Goal: Transaction & Acquisition: Purchase product/service

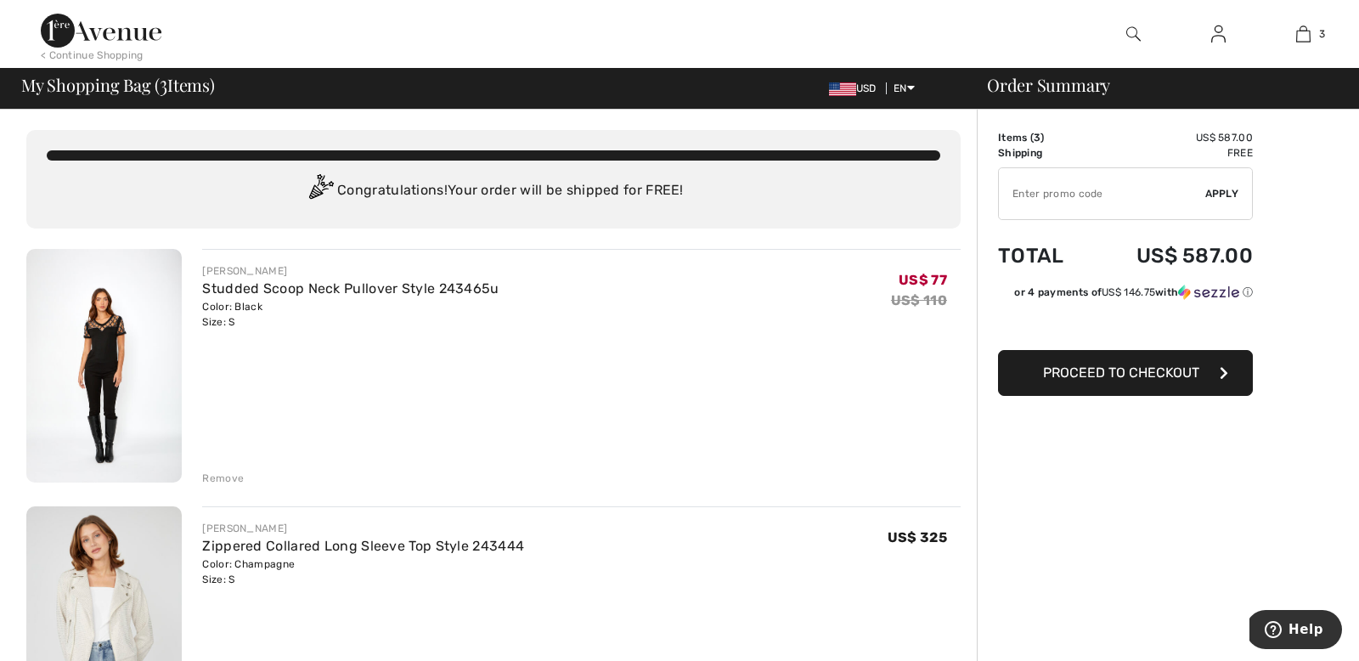
click at [213, 482] on div "Remove" at bounding box center [223, 478] width 42 height 15
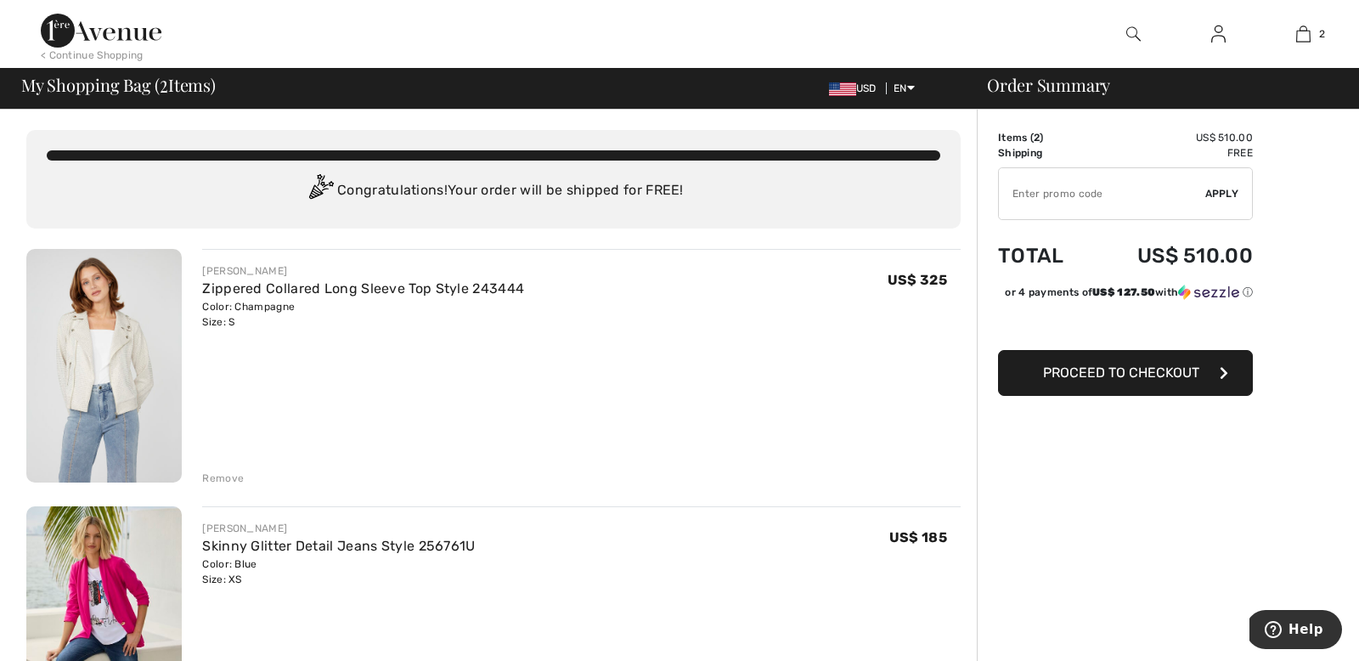
click at [1223, 37] on img at bounding box center [1219, 34] width 14 height 20
click at [1218, 37] on img at bounding box center [1219, 34] width 14 height 20
click at [1218, 39] on img at bounding box center [1219, 34] width 14 height 20
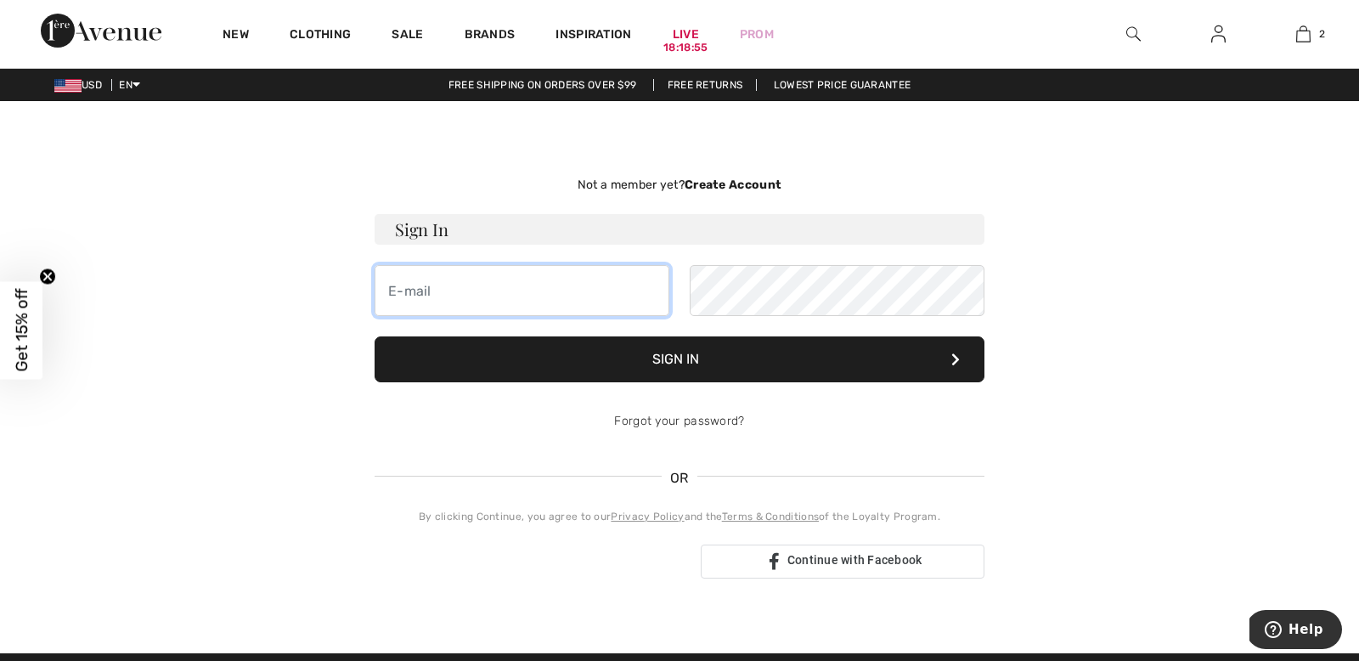
click at [429, 298] on input "email" at bounding box center [522, 290] width 295 height 51
type input "ttnnikki@comcast.net"
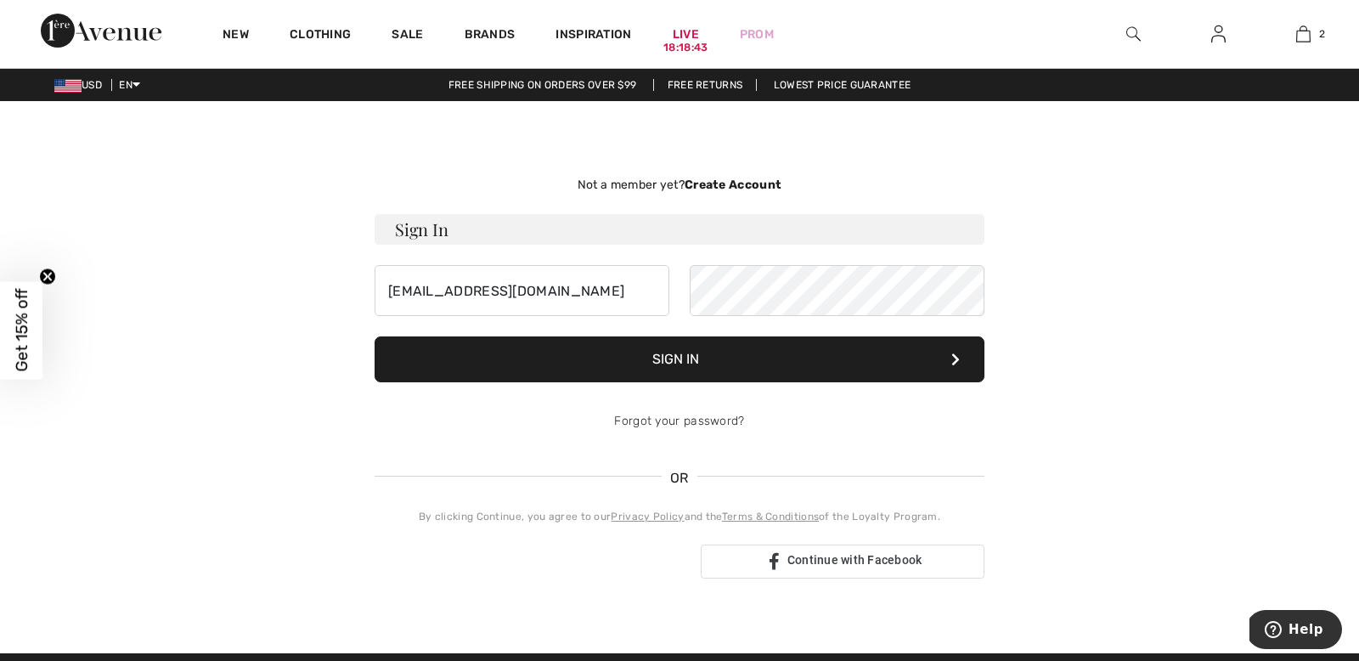
click at [658, 359] on button "Sign In" at bounding box center [680, 359] width 610 height 46
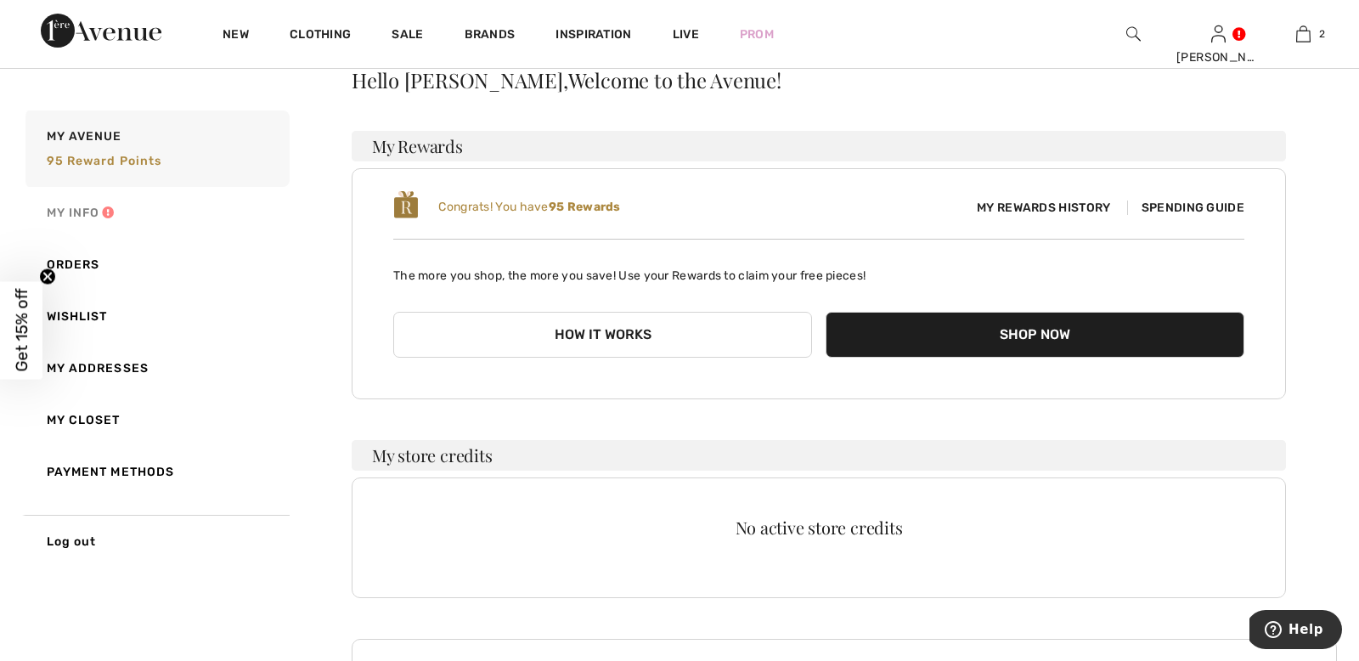
scroll to position [38, 0]
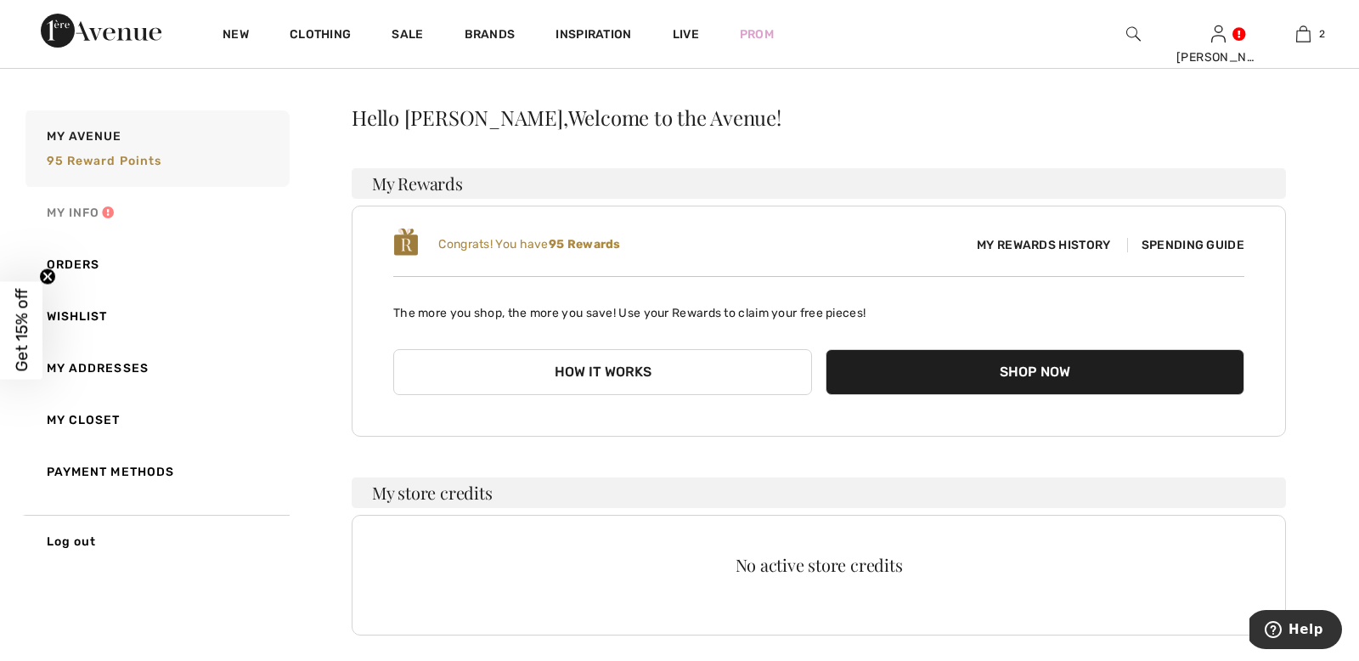
click at [108, 209] on link "My Info" at bounding box center [156, 213] width 268 height 52
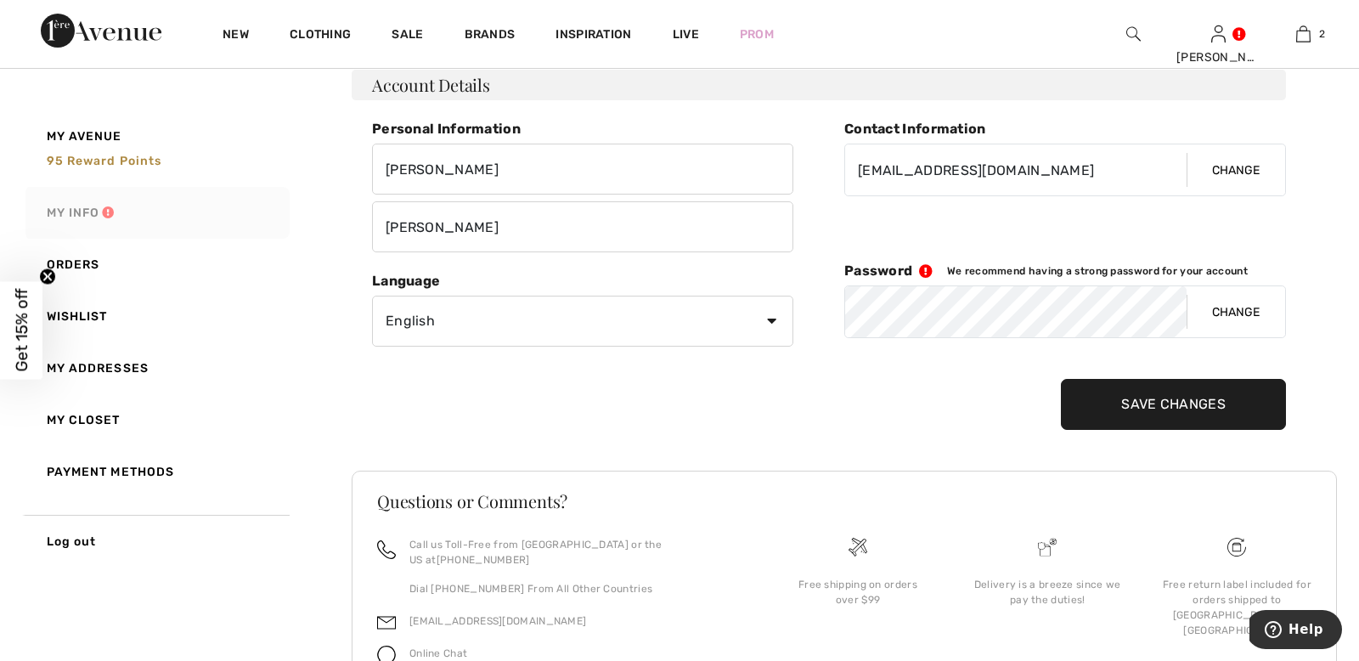
scroll to position [0, 0]
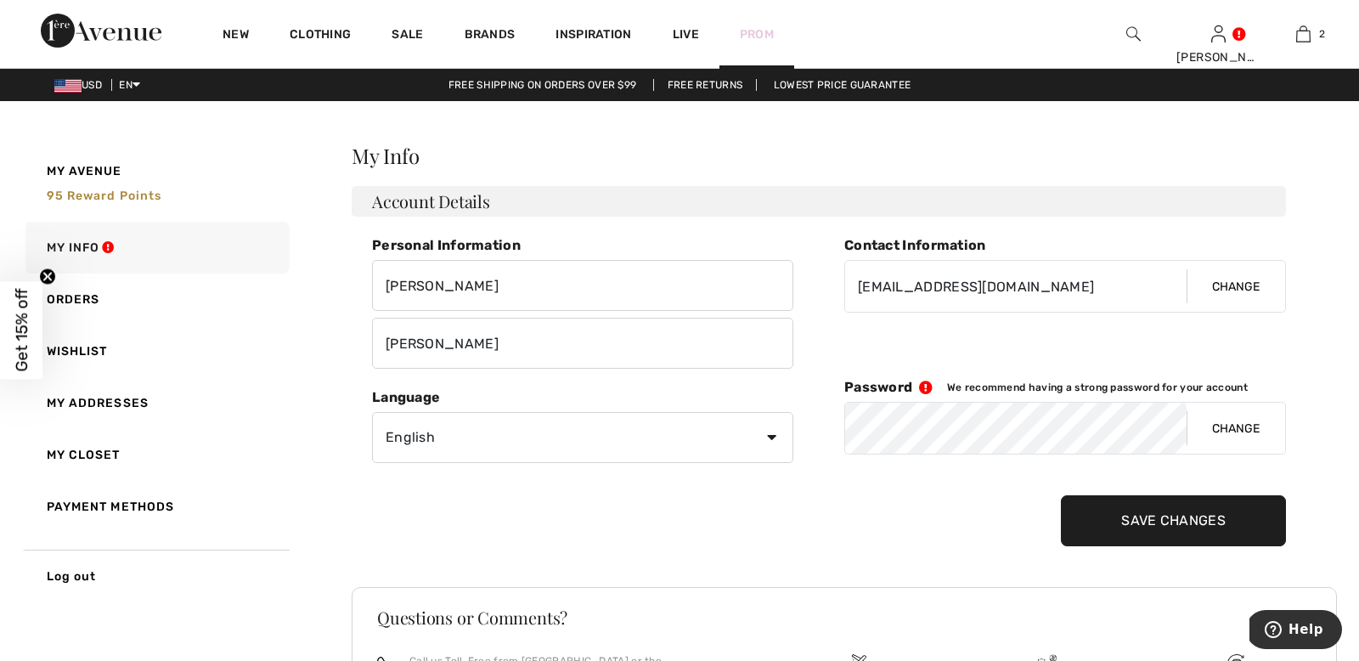
click at [760, 32] on link "Prom" at bounding box center [757, 34] width 34 height 18
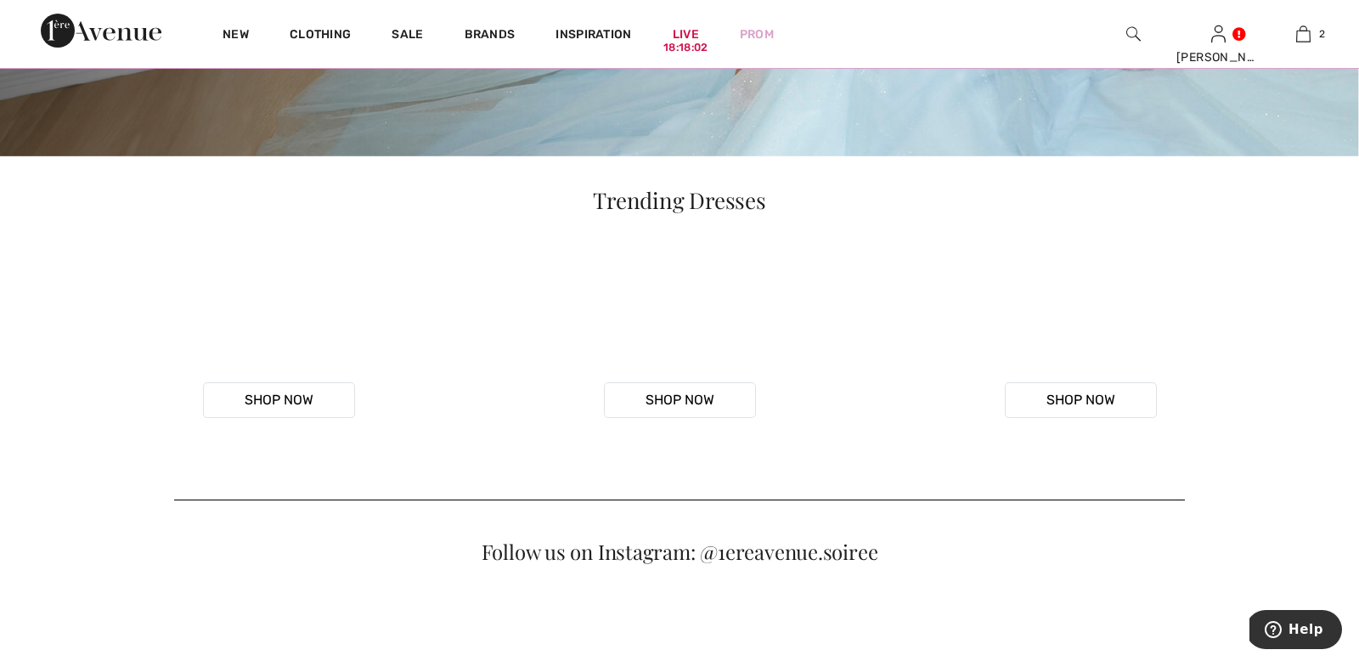
scroll to position [590, 0]
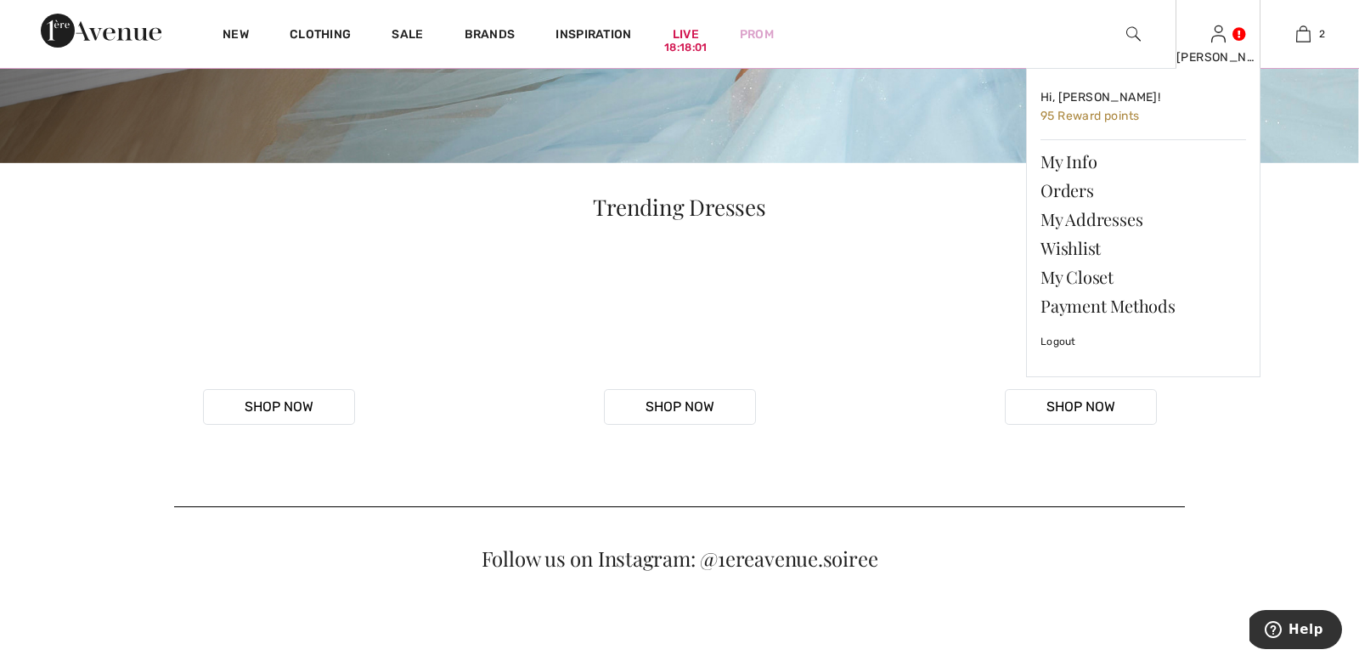
click at [1228, 36] on div "[PERSON_NAME] Hi, [PERSON_NAME]! 95 Reward points My Info Orders My Addresses W…" at bounding box center [1218, 34] width 85 height 68
click at [1083, 117] on span "95 Reward points" at bounding box center [1090, 116] width 99 height 14
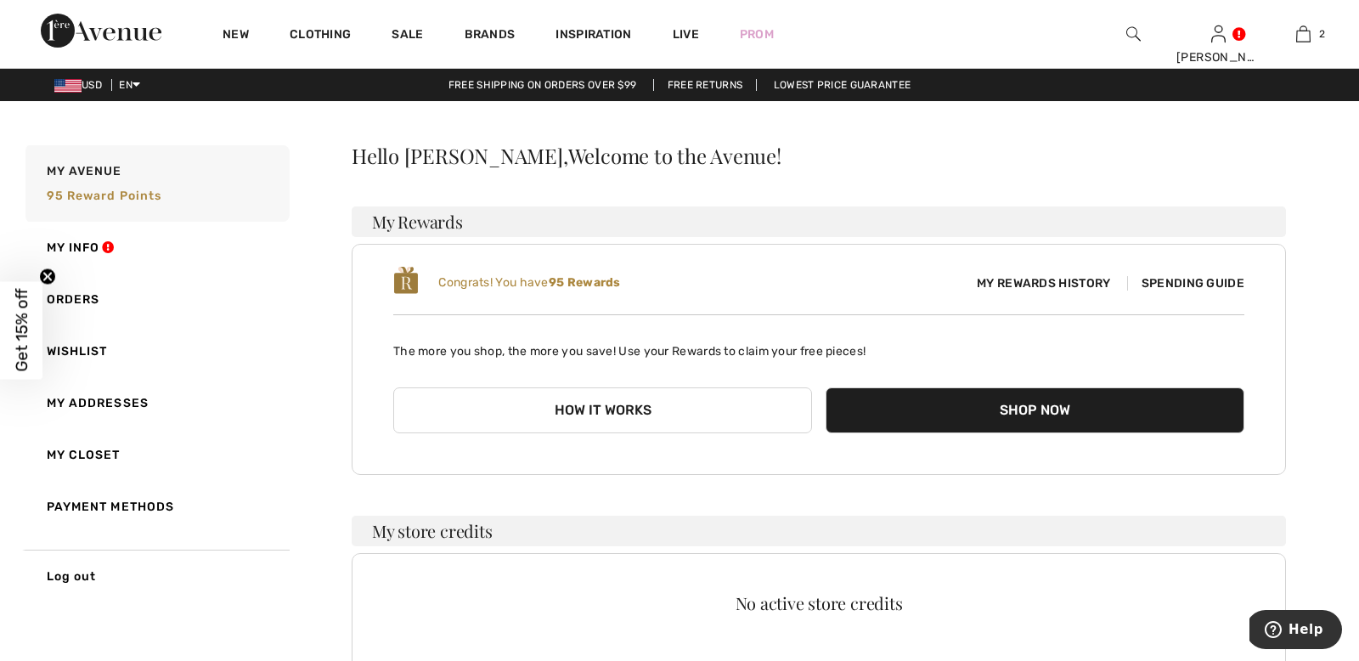
click at [1152, 282] on span "Spending Guide" at bounding box center [1185, 283] width 117 height 14
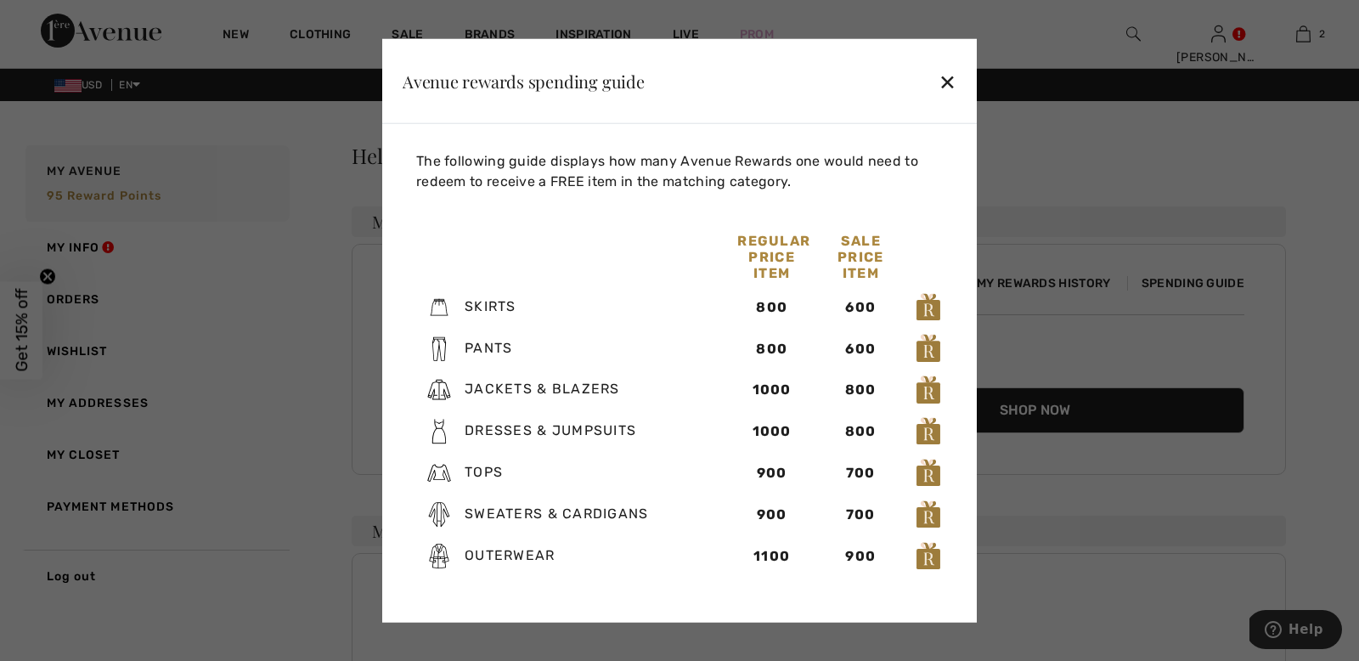
click at [946, 81] on div "✕" at bounding box center [948, 81] width 18 height 36
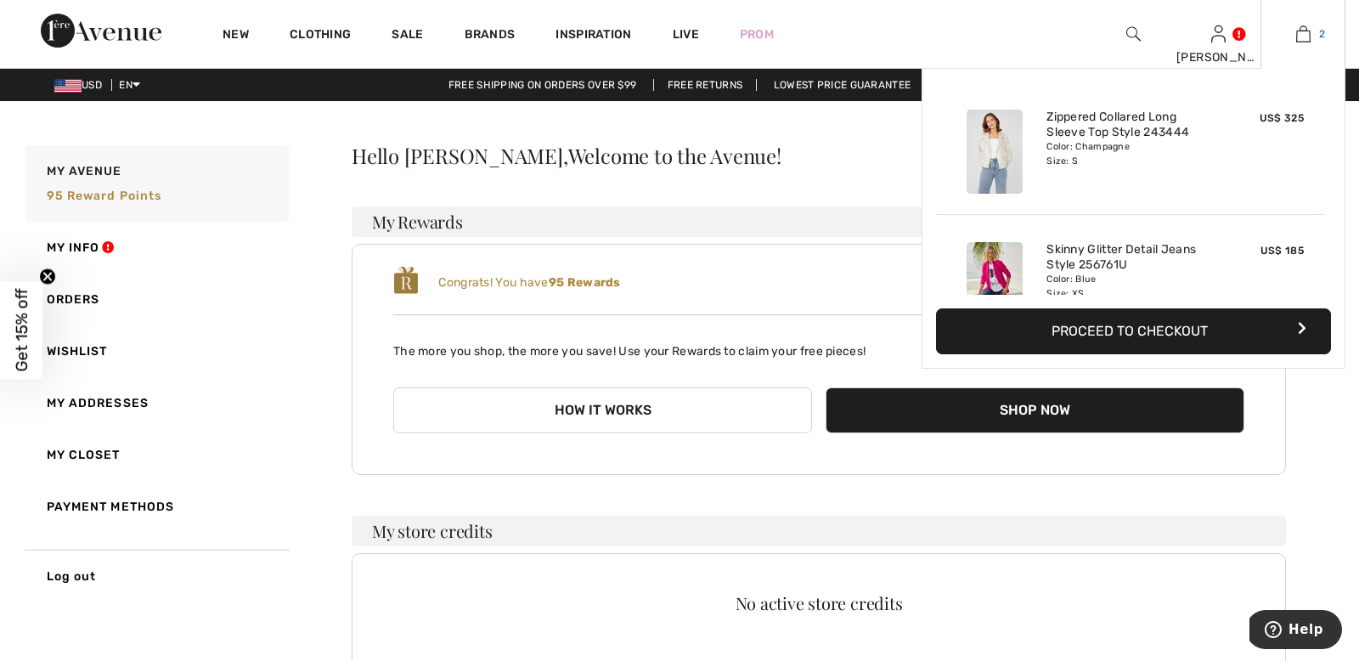
click at [1299, 37] on img at bounding box center [1304, 34] width 14 height 20
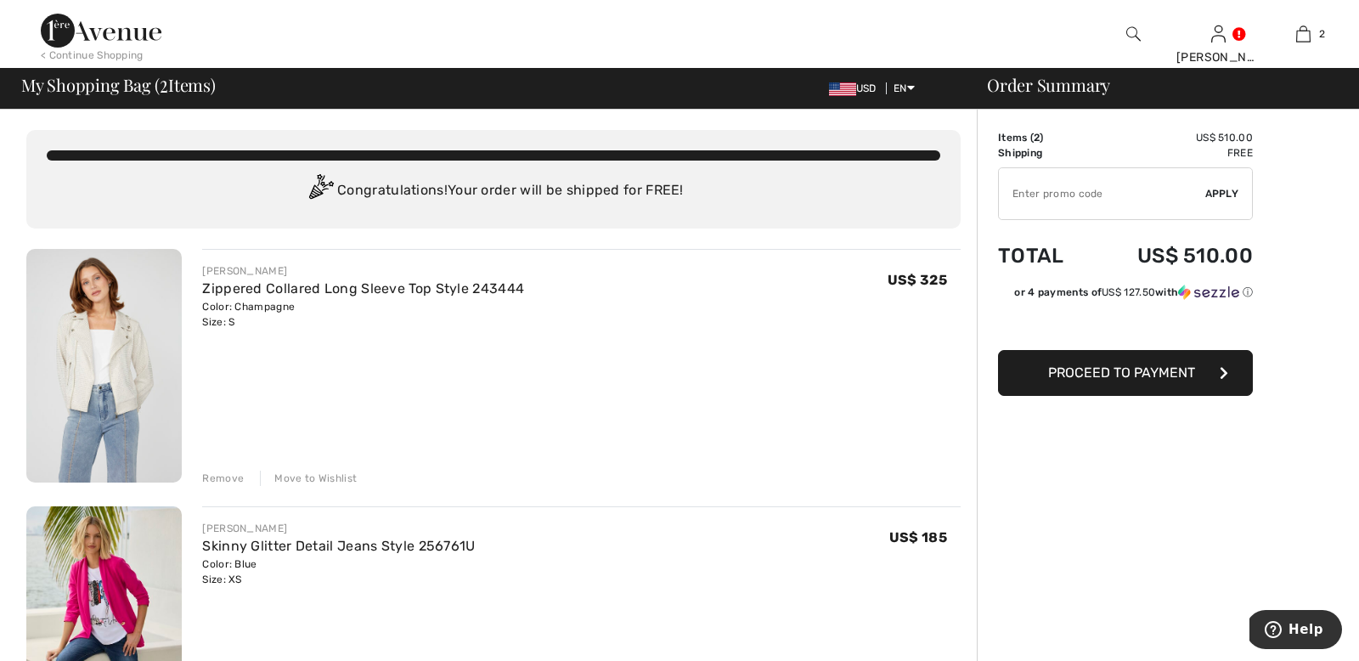
click at [1150, 374] on span "Proceed to Payment" at bounding box center [1121, 372] width 147 height 16
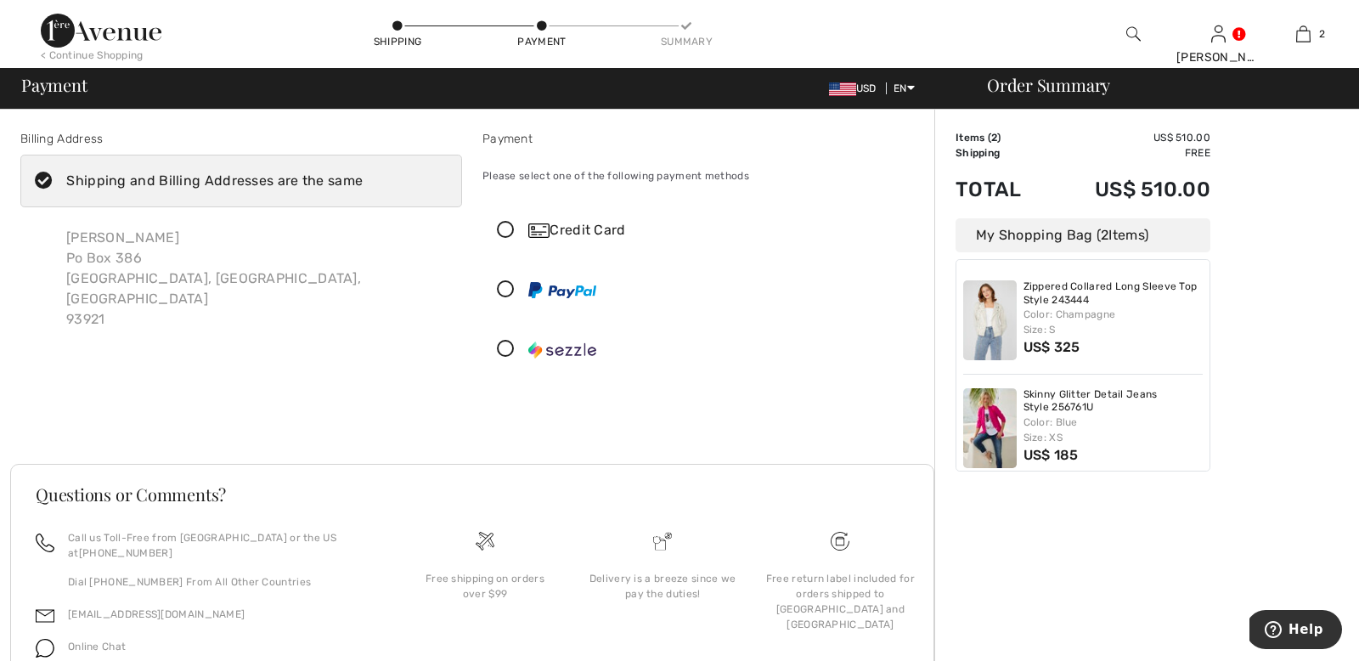
click at [42, 179] on icon at bounding box center [43, 181] width 45 height 18
click at [363, 179] on input "Shipping and Billing Addresses are the same" at bounding box center [368, 180] width 11 height 51
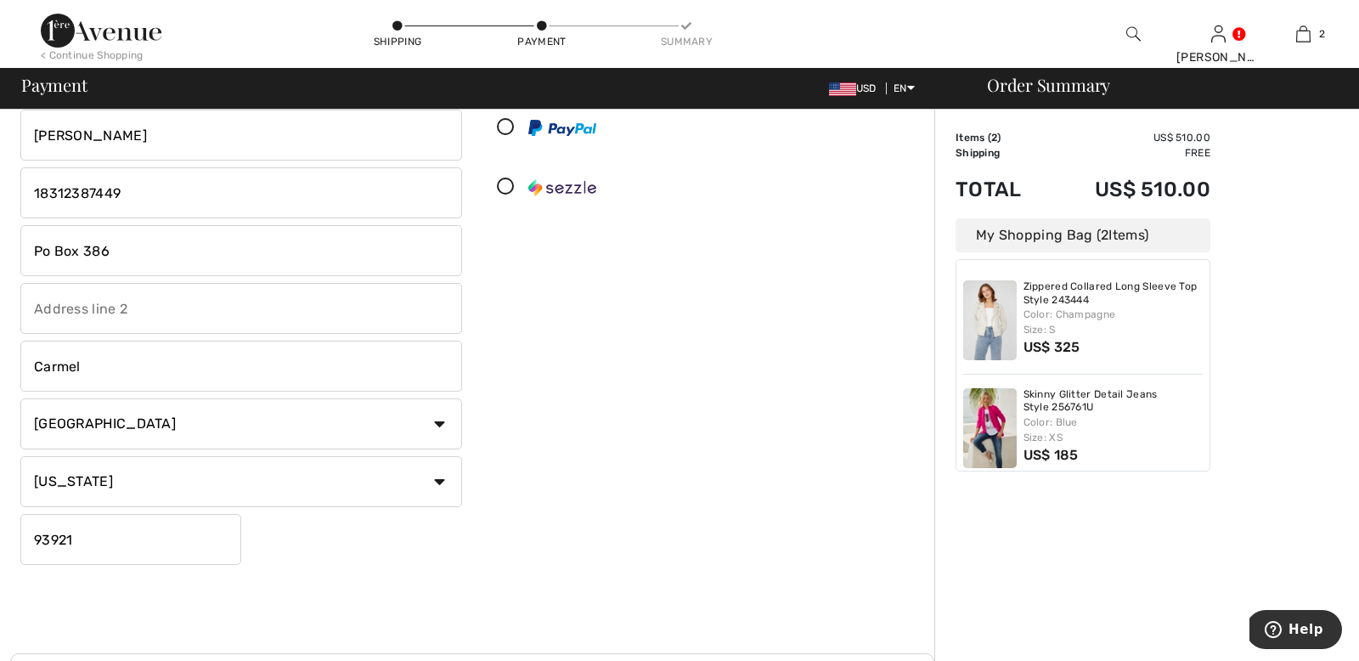
scroll to position [15, 0]
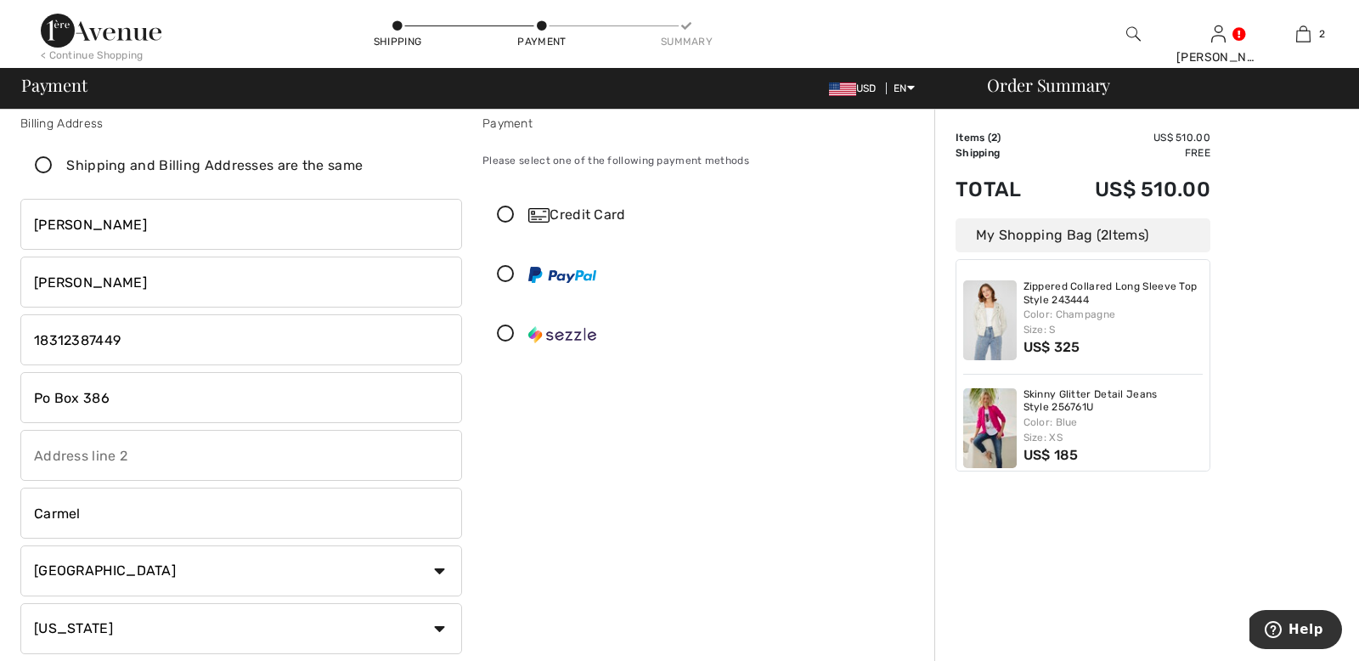
checkbox input "false"
click at [501, 218] on icon at bounding box center [505, 215] width 45 height 18
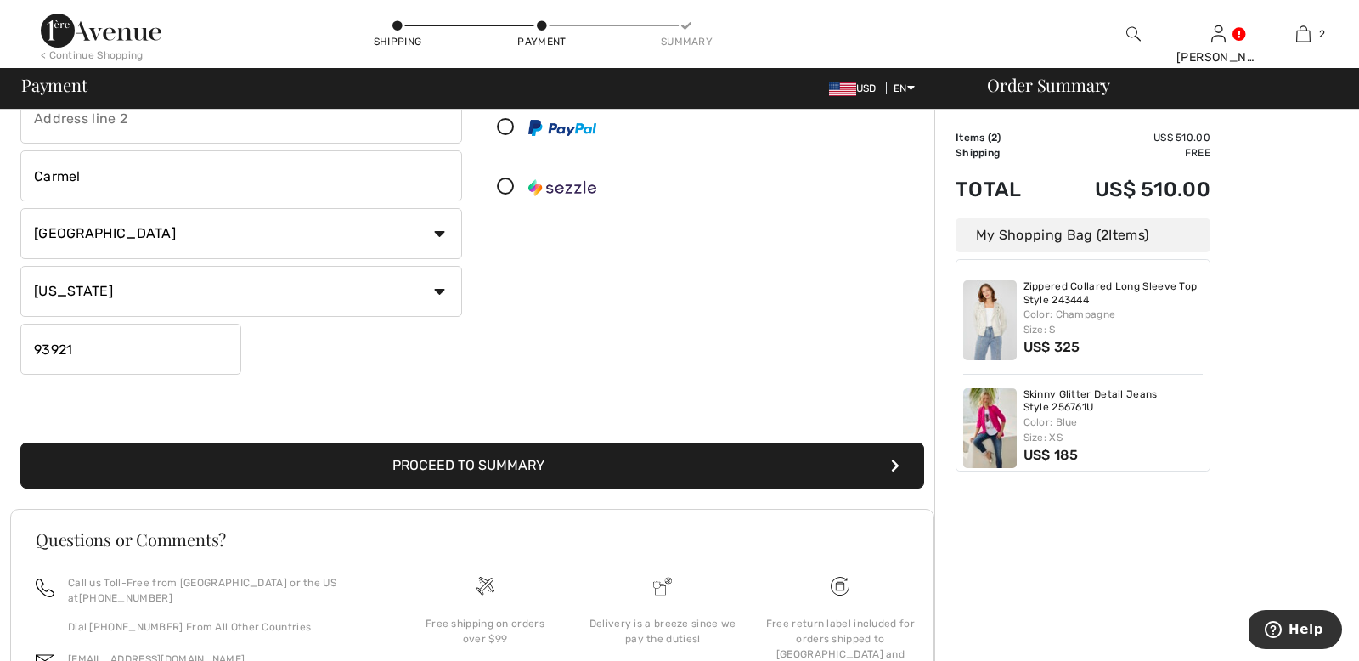
scroll to position [467, 0]
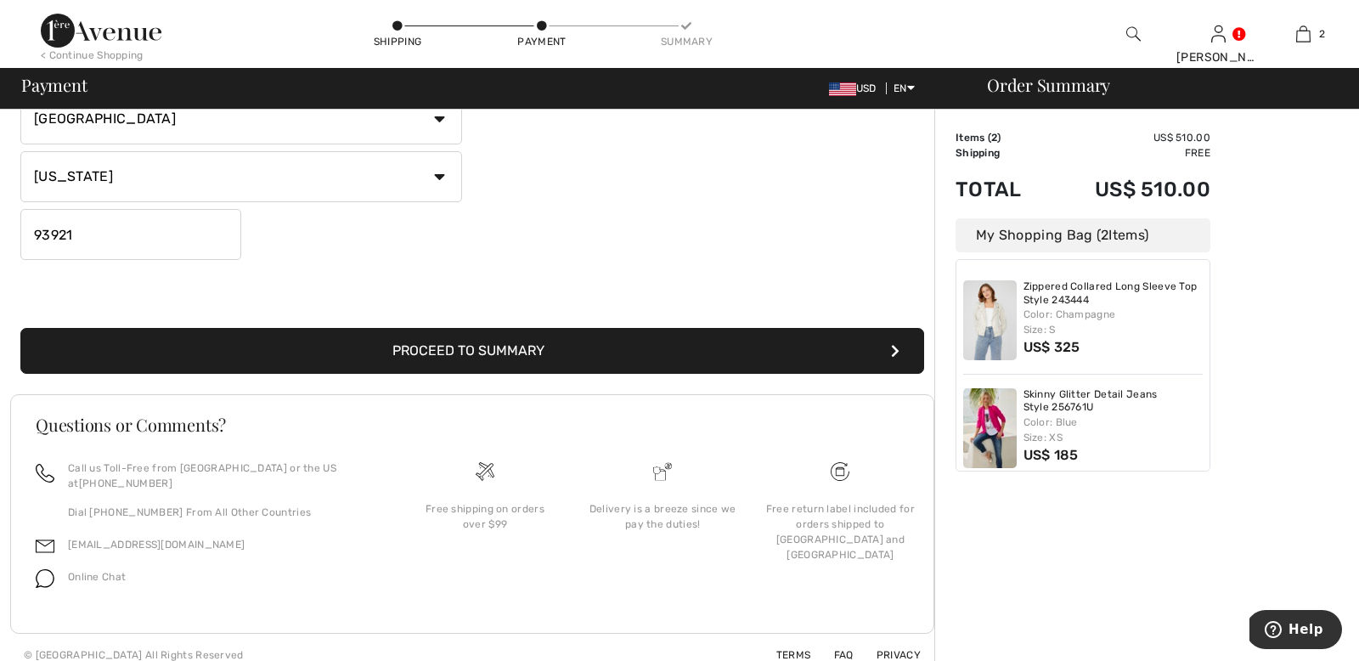
click at [519, 347] on button "Proceed to Summary" at bounding box center [472, 351] width 904 height 46
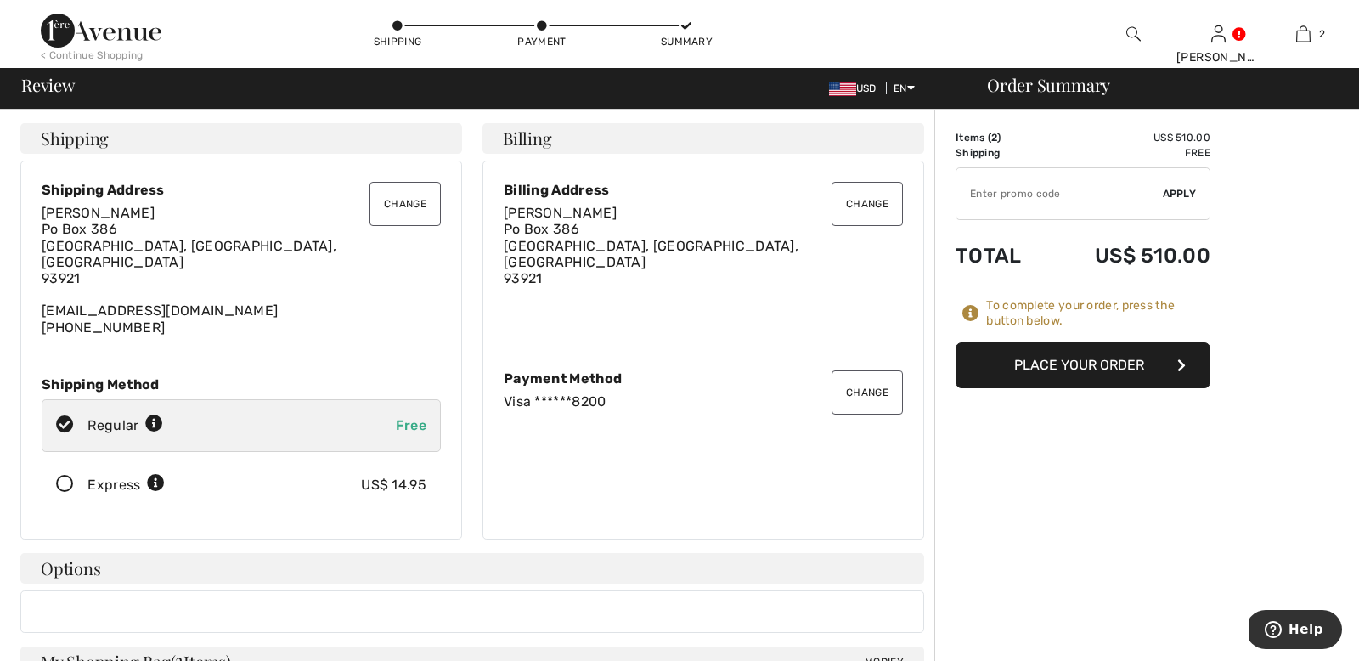
click at [402, 208] on button "Change" at bounding box center [405, 204] width 71 height 44
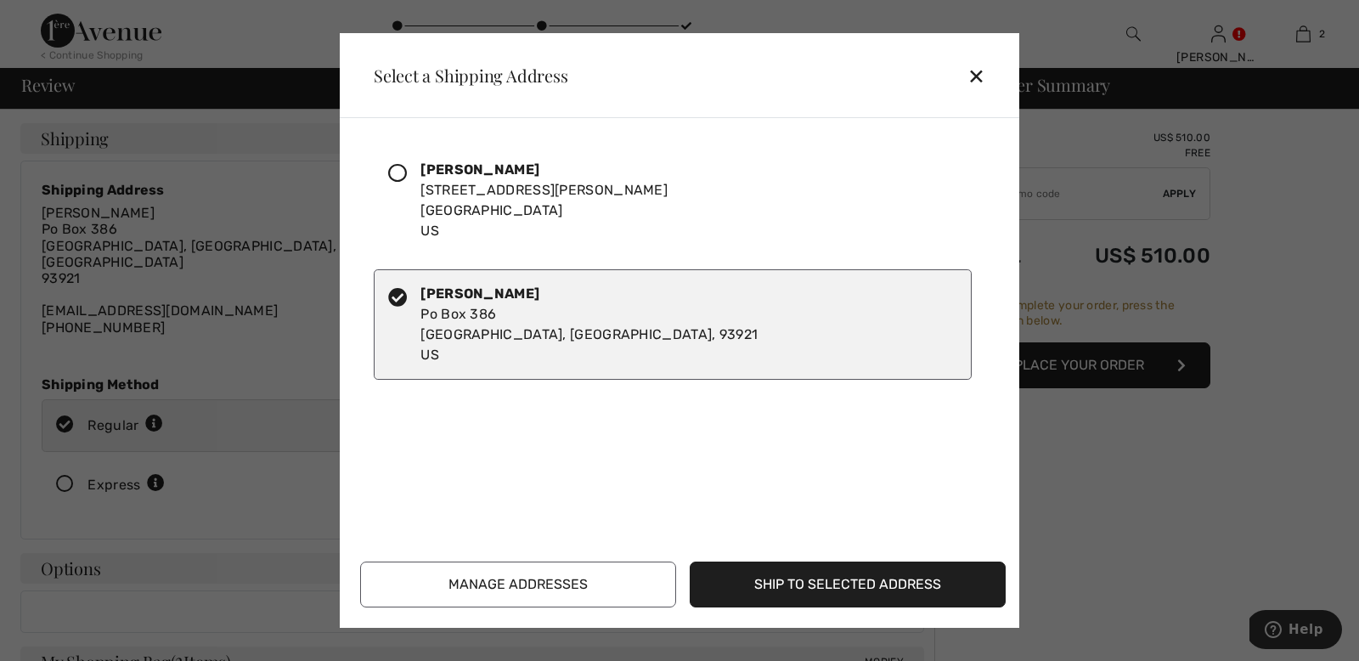
click at [398, 172] on icon at bounding box center [397, 173] width 19 height 19
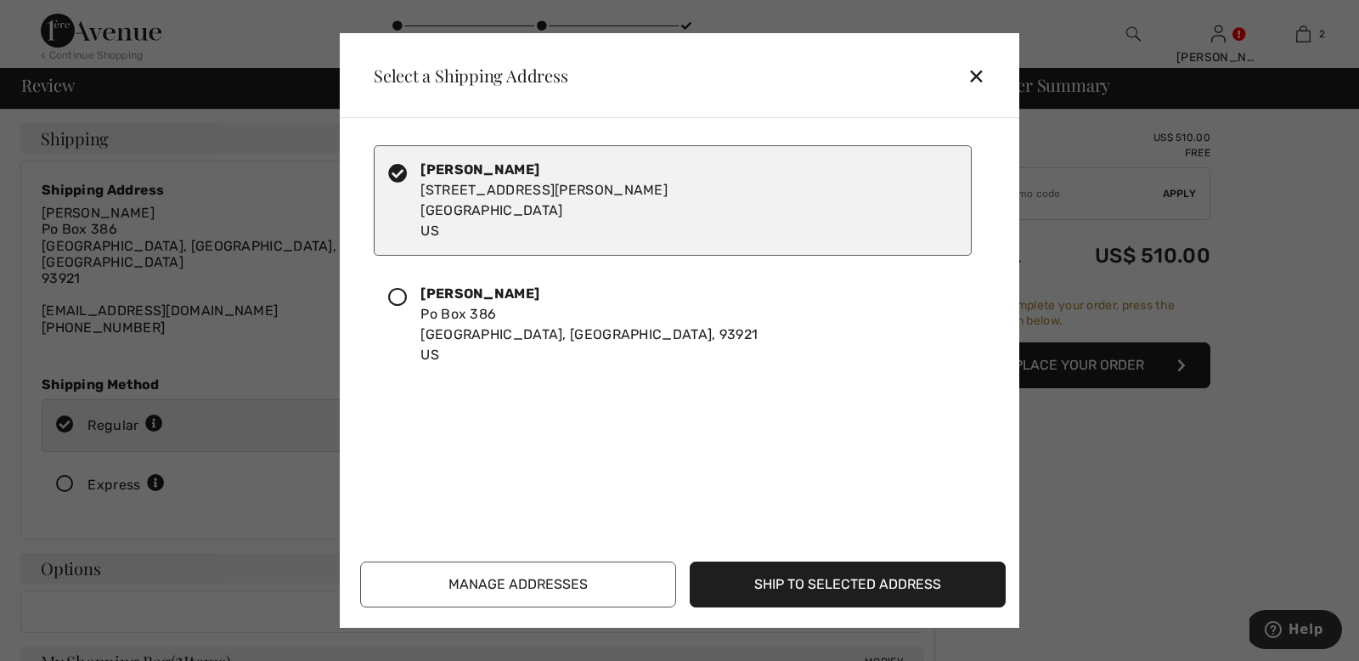
click at [889, 575] on button "Ship to Selected Address" at bounding box center [848, 585] width 316 height 46
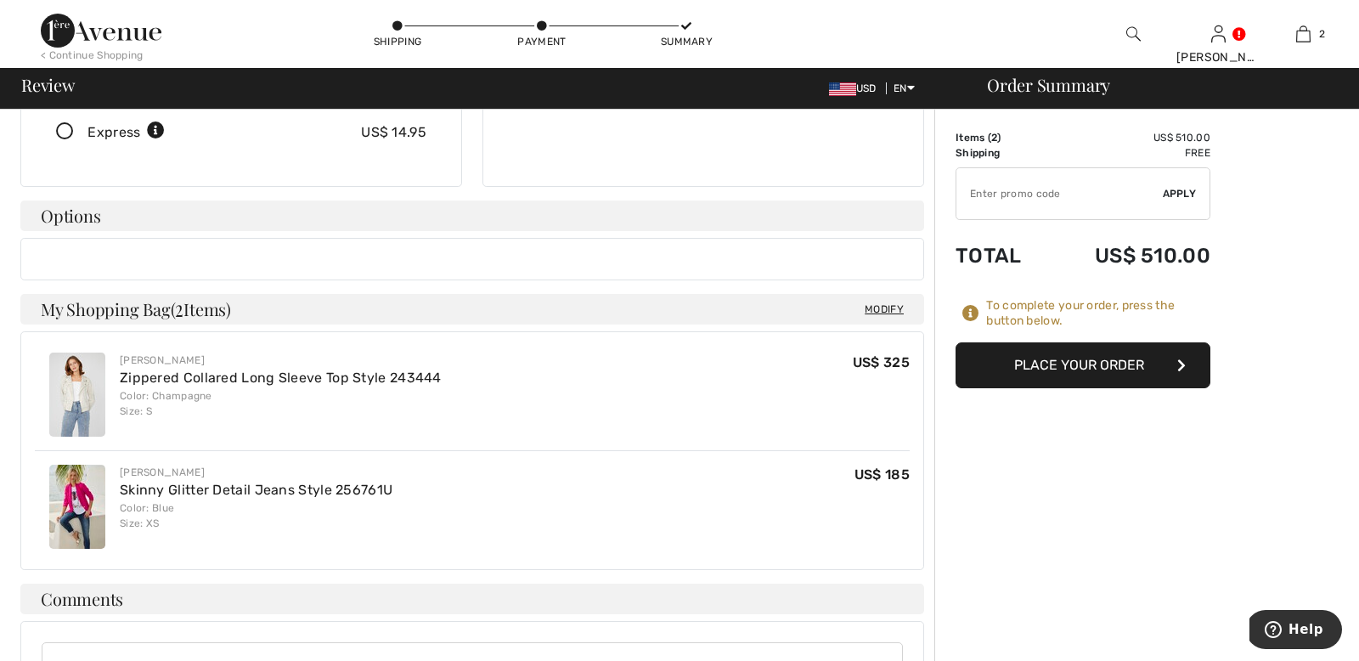
scroll to position [355, 0]
click at [1042, 366] on button "Place Your Order" at bounding box center [1083, 365] width 255 height 46
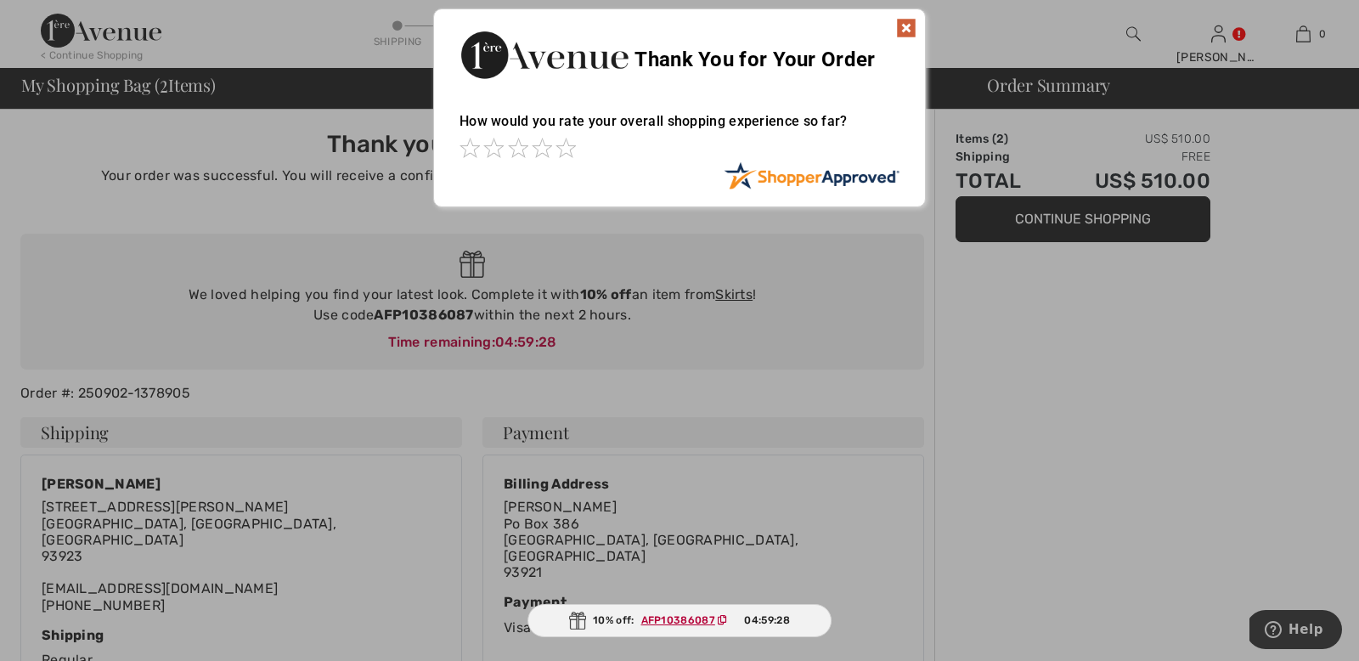
click at [902, 31] on img at bounding box center [906, 28] width 20 height 20
